Goal: Find specific page/section: Find specific page/section

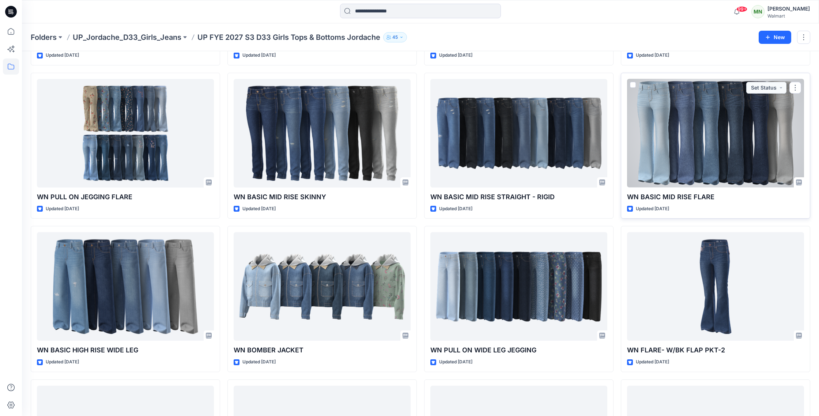
scroll to position [324, 0]
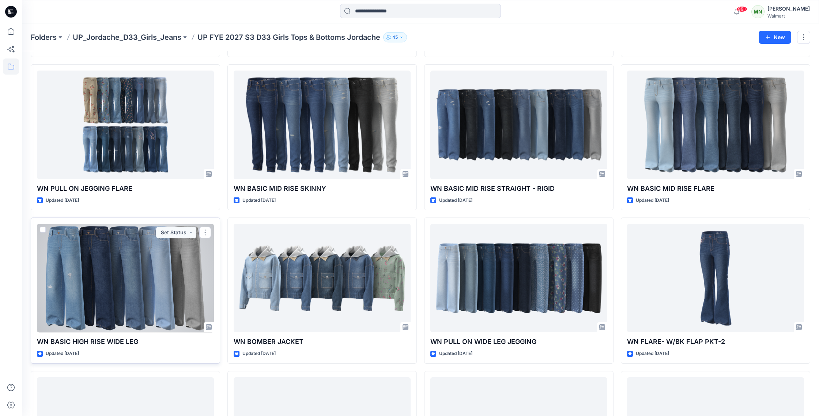
click at [126, 281] on div at bounding box center [125, 278] width 177 height 109
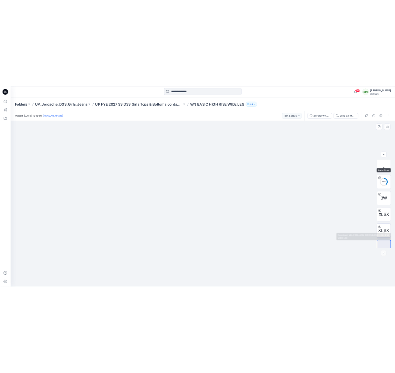
scroll to position [149, 0]
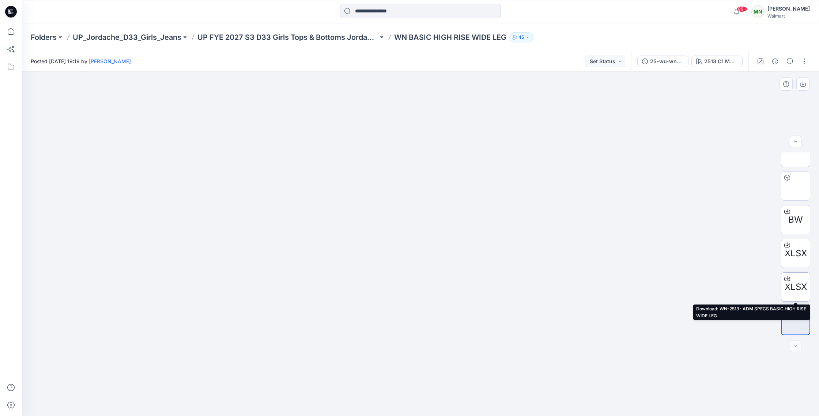
click at [787, 277] on icon at bounding box center [786, 278] width 3 height 4
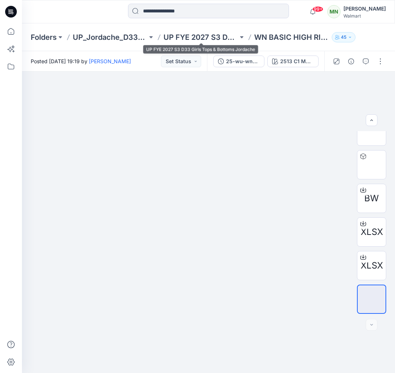
click at [196, 31] on div "Folders UP_Jordache_D33_Girls_Jeans UP FYE 2027 S3 D33 Girls Tops & Bottoms Jor…" at bounding box center [208, 37] width 373 height 28
click at [197, 36] on p "UP FYE 2027 S3 D33 Girls Tops & Bottoms Jordache" at bounding box center [200, 37] width 75 height 10
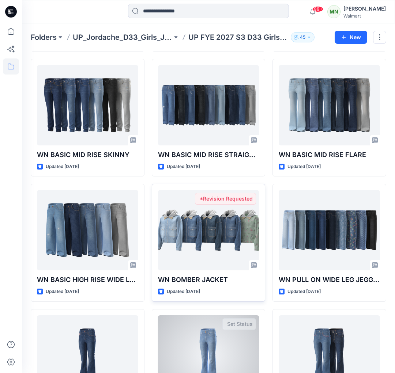
scroll to position [962, 0]
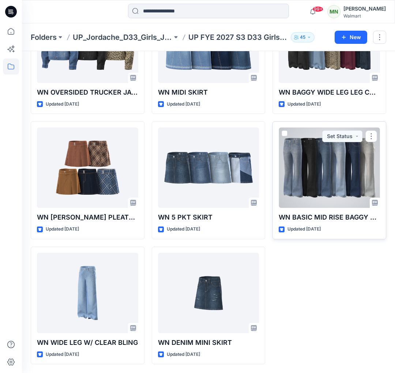
click at [368, 170] on div at bounding box center [328, 168] width 101 height 80
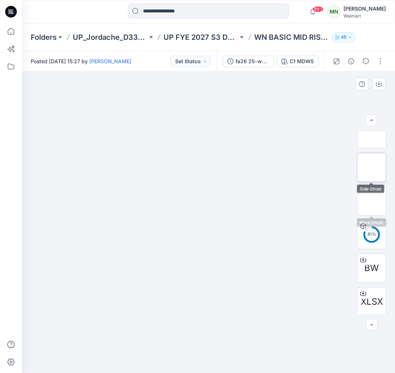
scroll to position [115, 0]
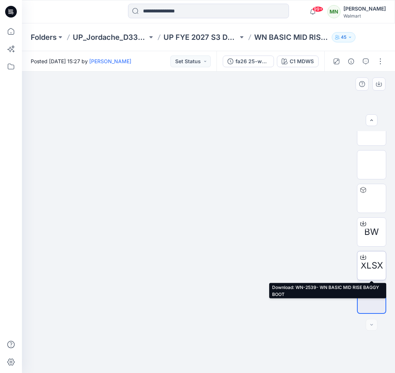
click at [365, 260] on div at bounding box center [363, 257] width 12 height 12
